Goal: Check status

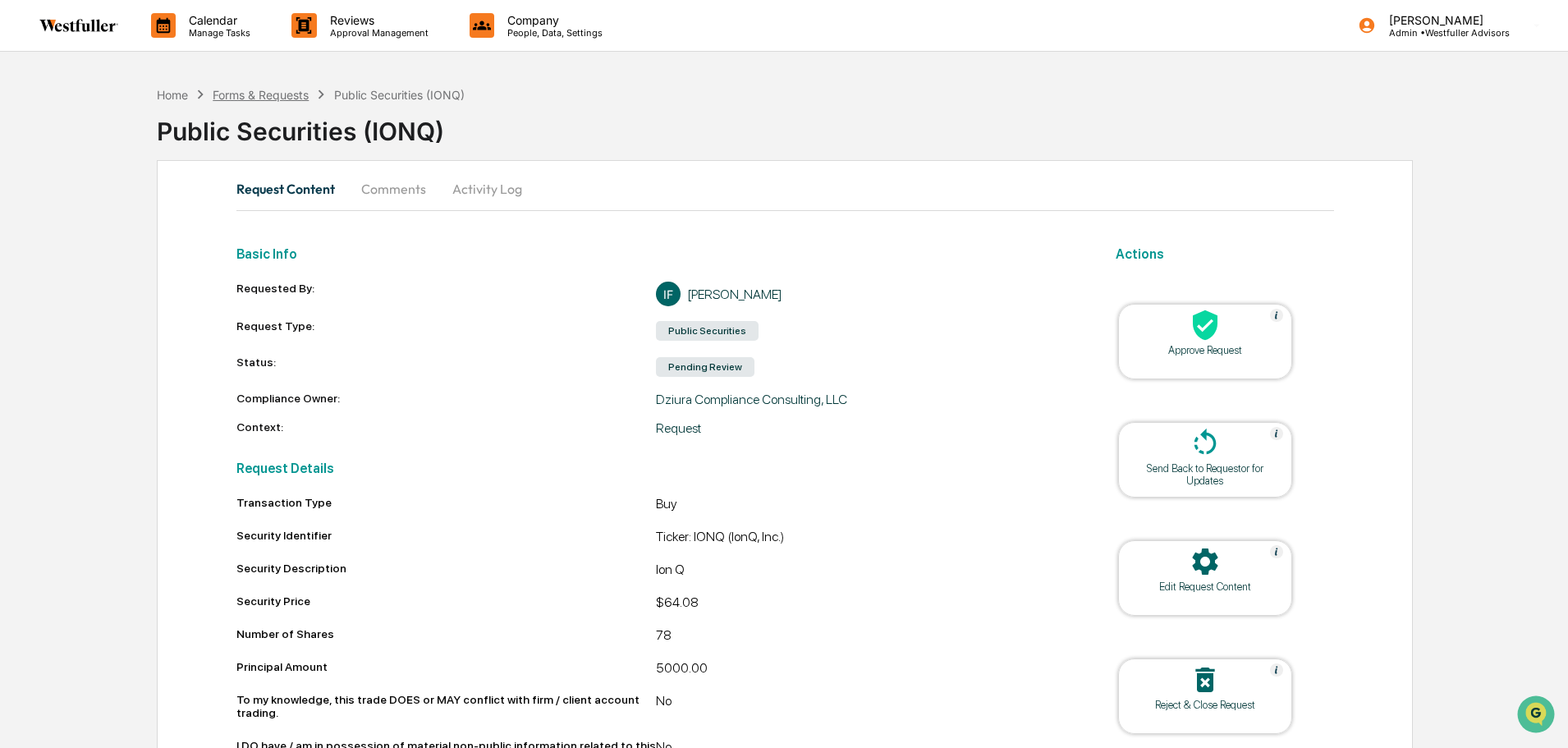
click at [277, 93] on div "Forms & Requests" at bounding box center [260, 95] width 96 height 14
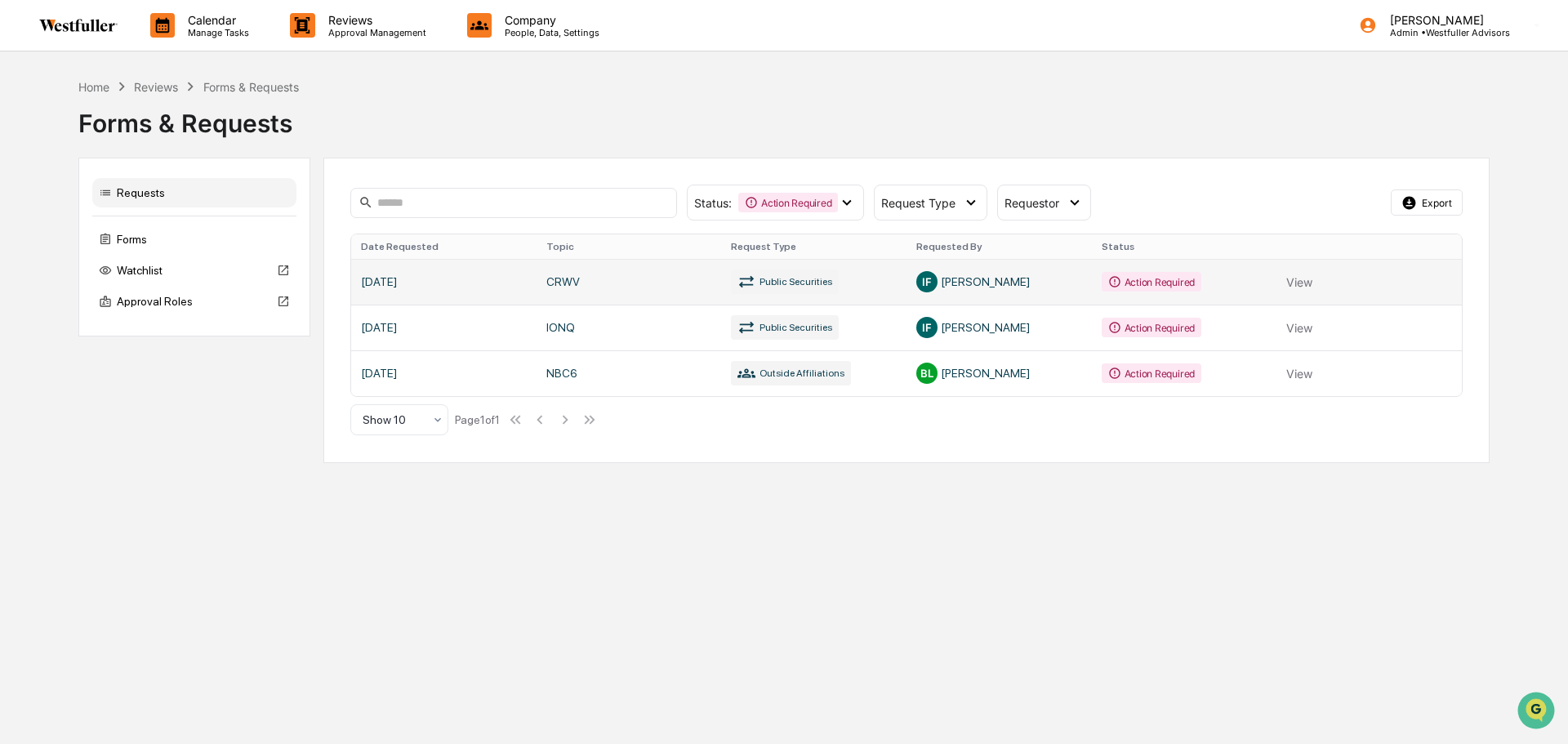
click at [690, 281] on link at bounding box center [906, 282] width 1111 height 46
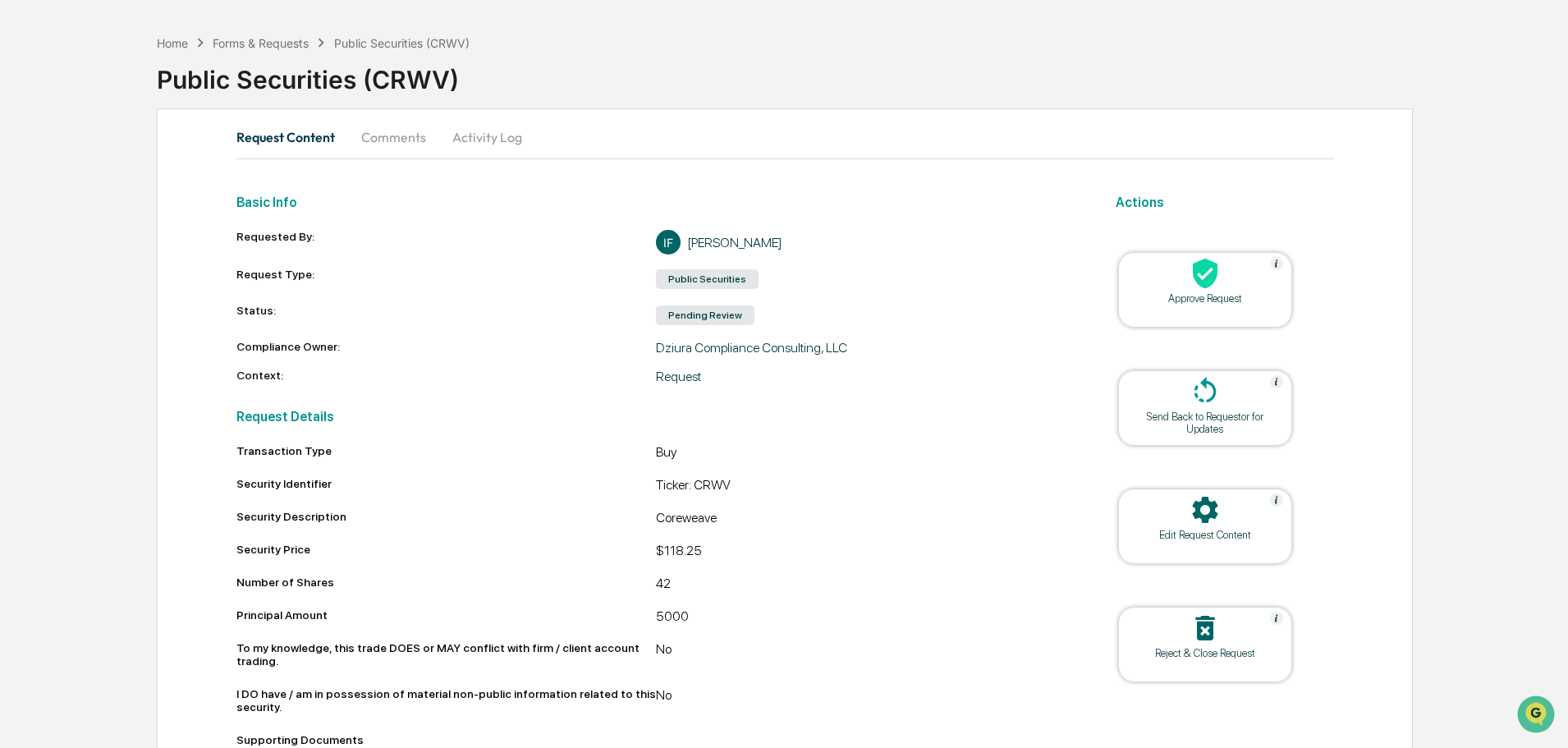
scroll to position [79, 0]
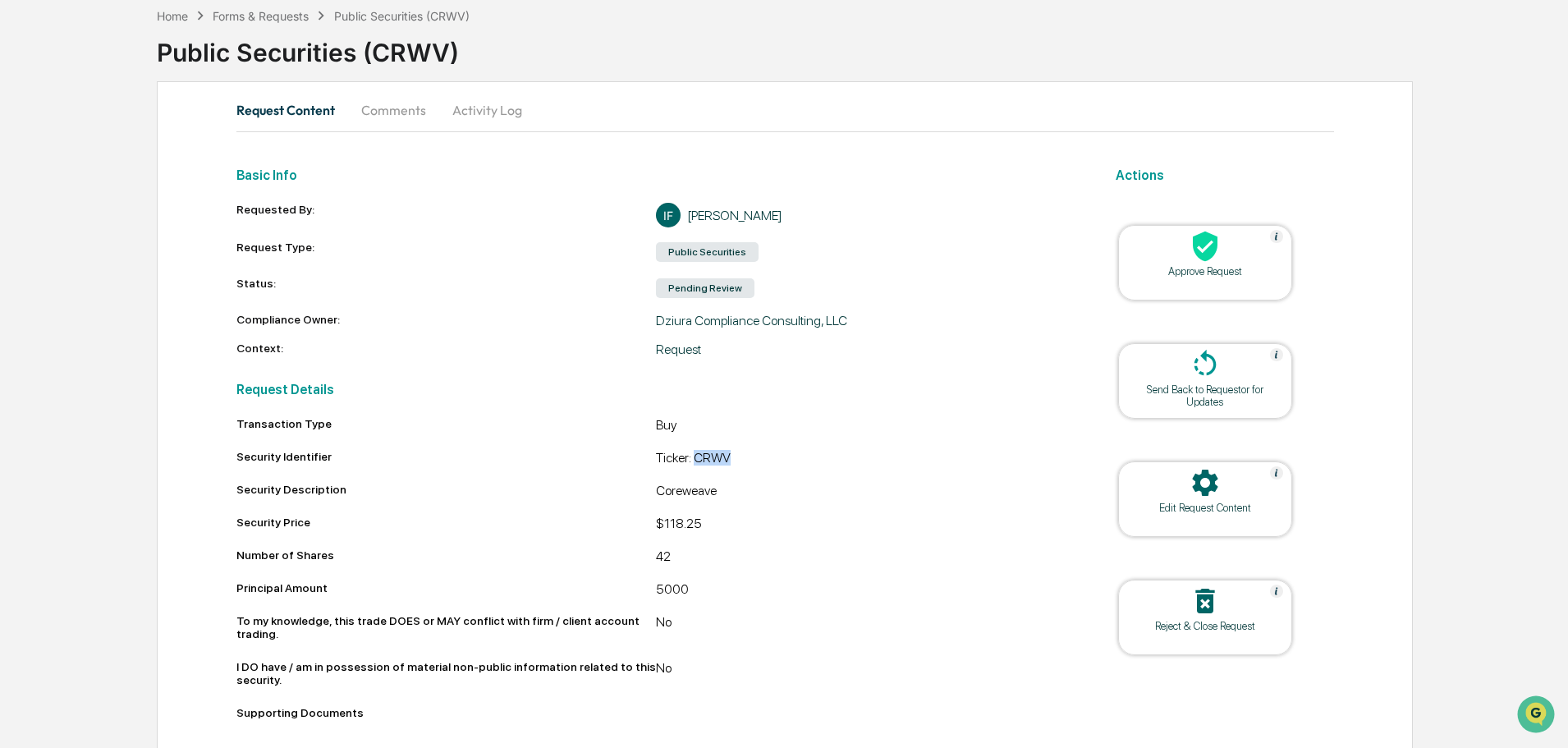
drag, startPoint x: 728, startPoint y: 456, endPoint x: 696, endPoint y: 456, distance: 32.0
click at [696, 456] on div "Ticker: CRWV" at bounding box center [866, 460] width 420 height 19
copy div "CRWV"
